Goal: Task Accomplishment & Management: Manage account settings

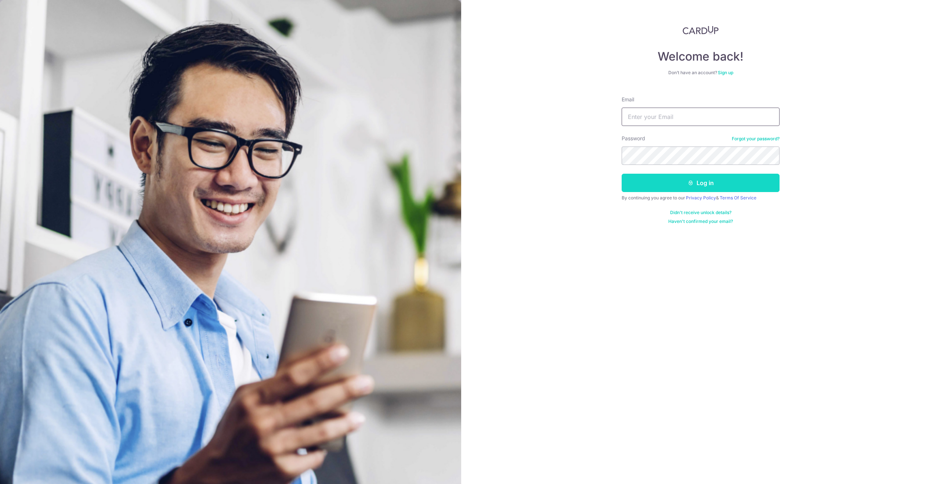
type input "[EMAIL_ADDRESS][DOMAIN_NAME]"
click at [660, 189] on button "Log in" at bounding box center [700, 183] width 158 height 18
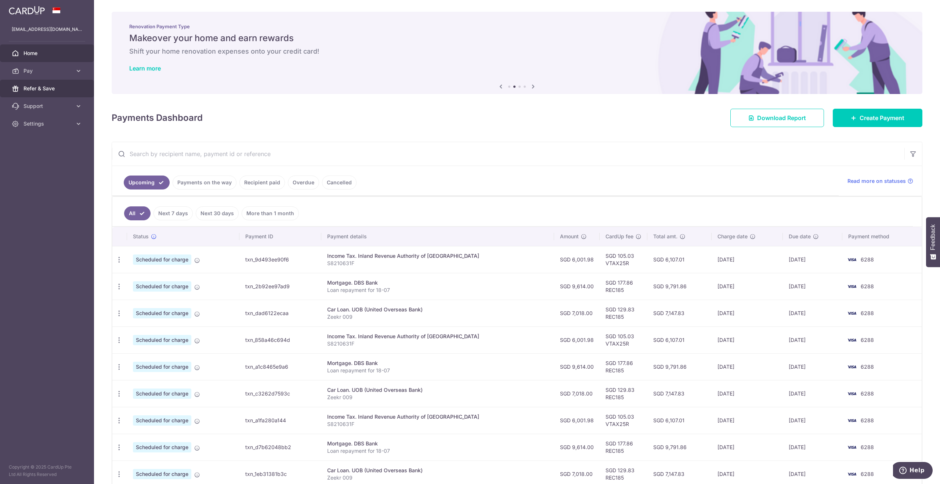
click at [55, 86] on span "Refer & Save" at bounding box center [47, 88] width 48 height 7
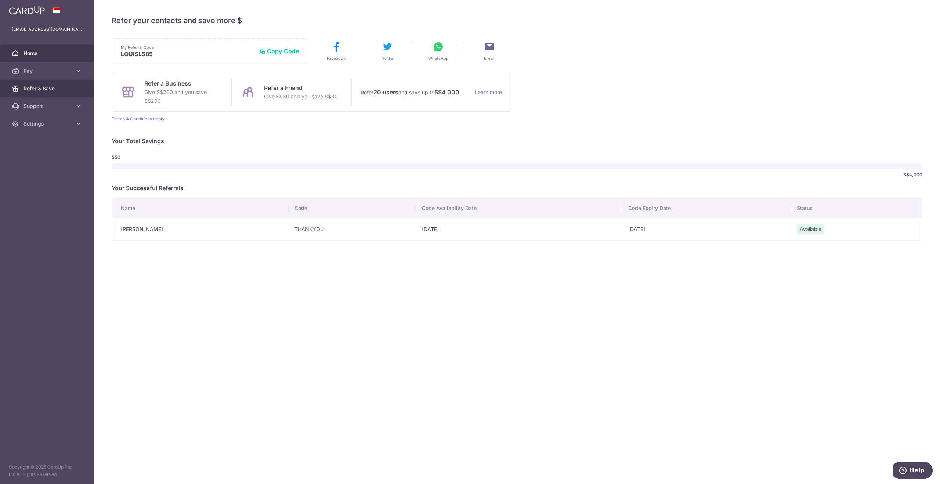
click at [36, 52] on span "Home" at bounding box center [47, 53] width 48 height 7
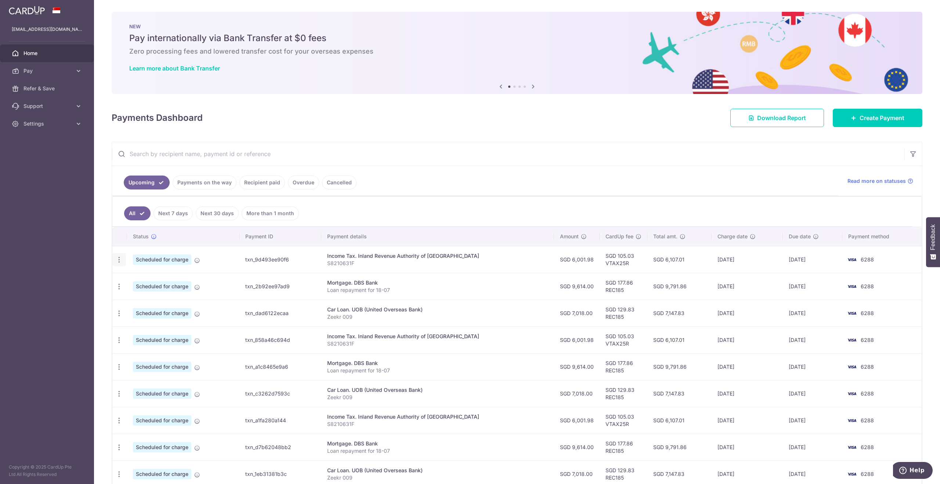
click at [118, 261] on div "Update payment Cancel payment" at bounding box center [119, 260] width 14 height 14
click at [120, 257] on icon "button" at bounding box center [119, 260] width 8 height 8
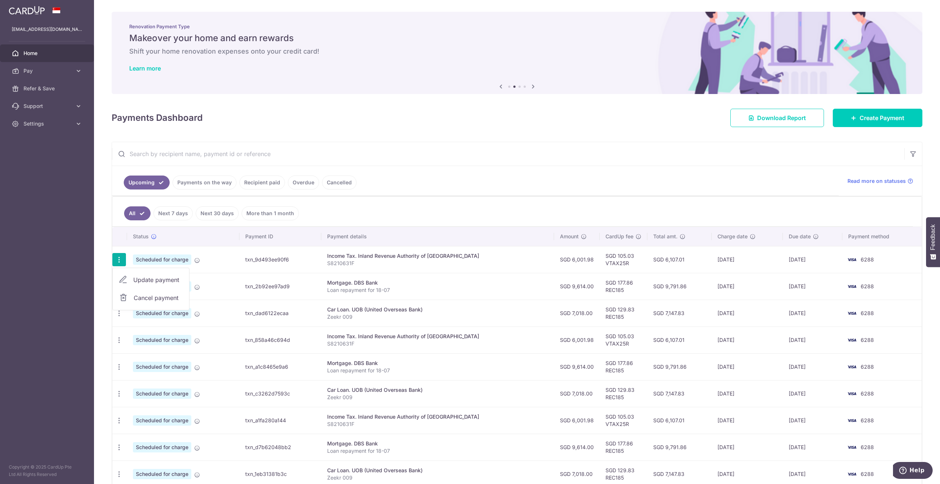
click at [153, 278] on span "Update payment" at bounding box center [158, 279] width 50 height 9
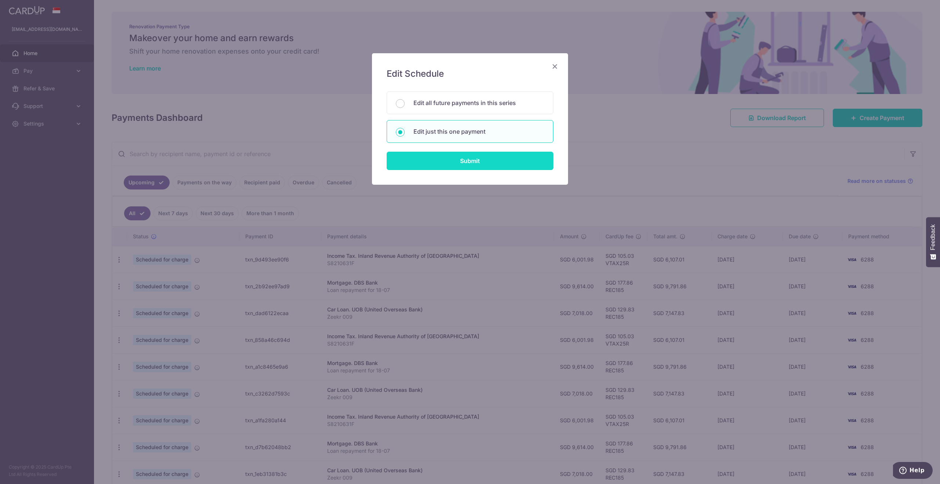
click at [459, 162] on input "Submit" at bounding box center [469, 161] width 167 height 18
radio input "true"
type input "6,001.98"
type input "[DATE]"
type input "S8210631F"
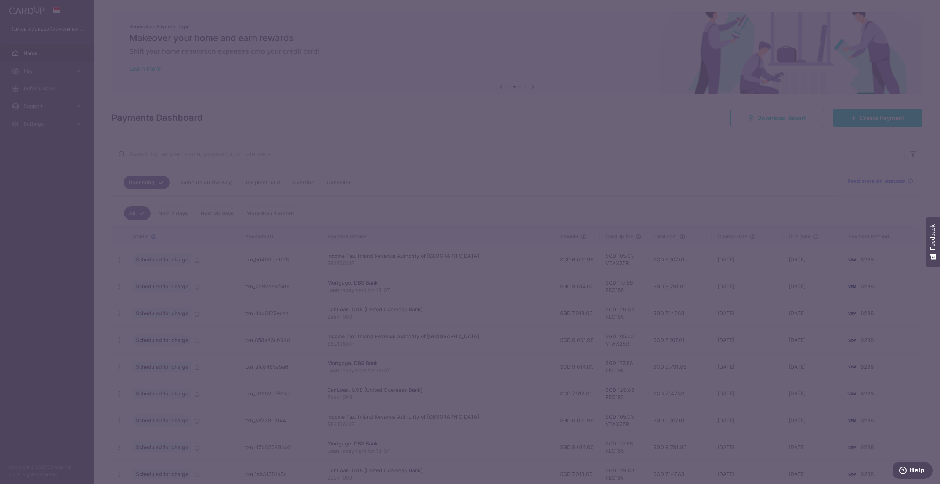
type input "VTAX25R"
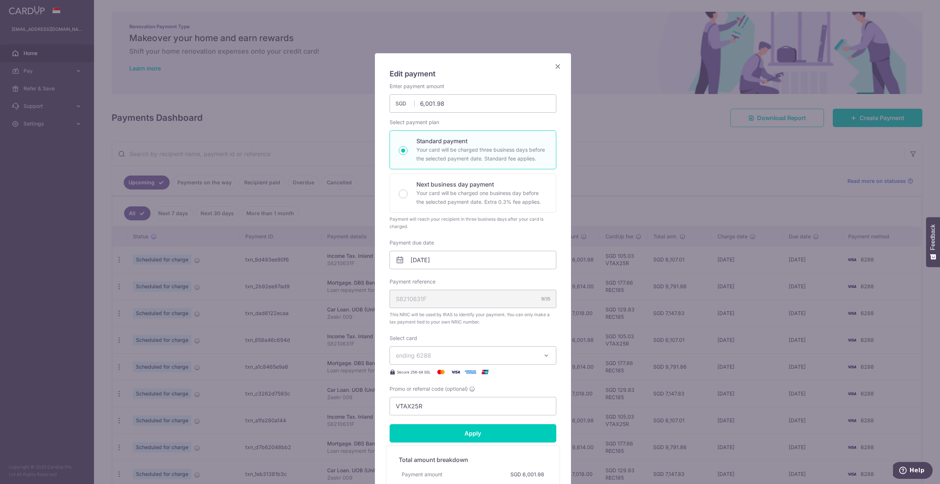
click at [555, 66] on icon "Close" at bounding box center [557, 66] width 9 height 9
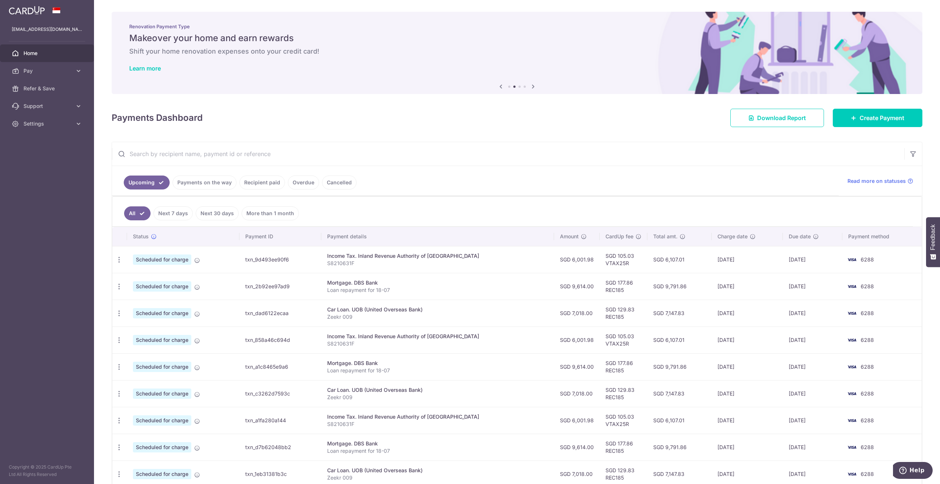
click at [36, 50] on span "Home" at bounding box center [47, 53] width 48 height 7
